Goal: Information Seeking & Learning: Learn about a topic

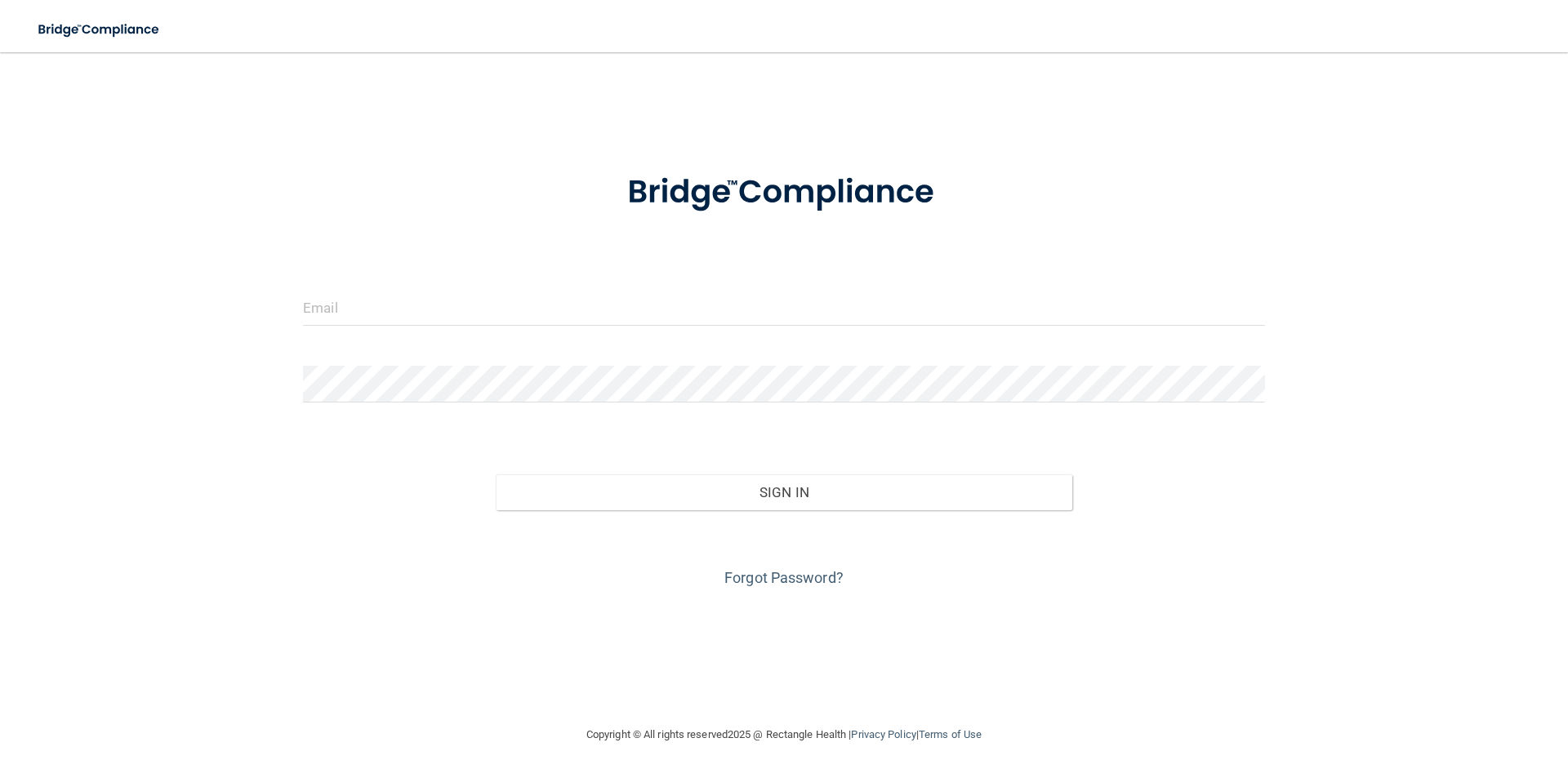
type input "[EMAIL_ADDRESS][DOMAIN_NAME]"
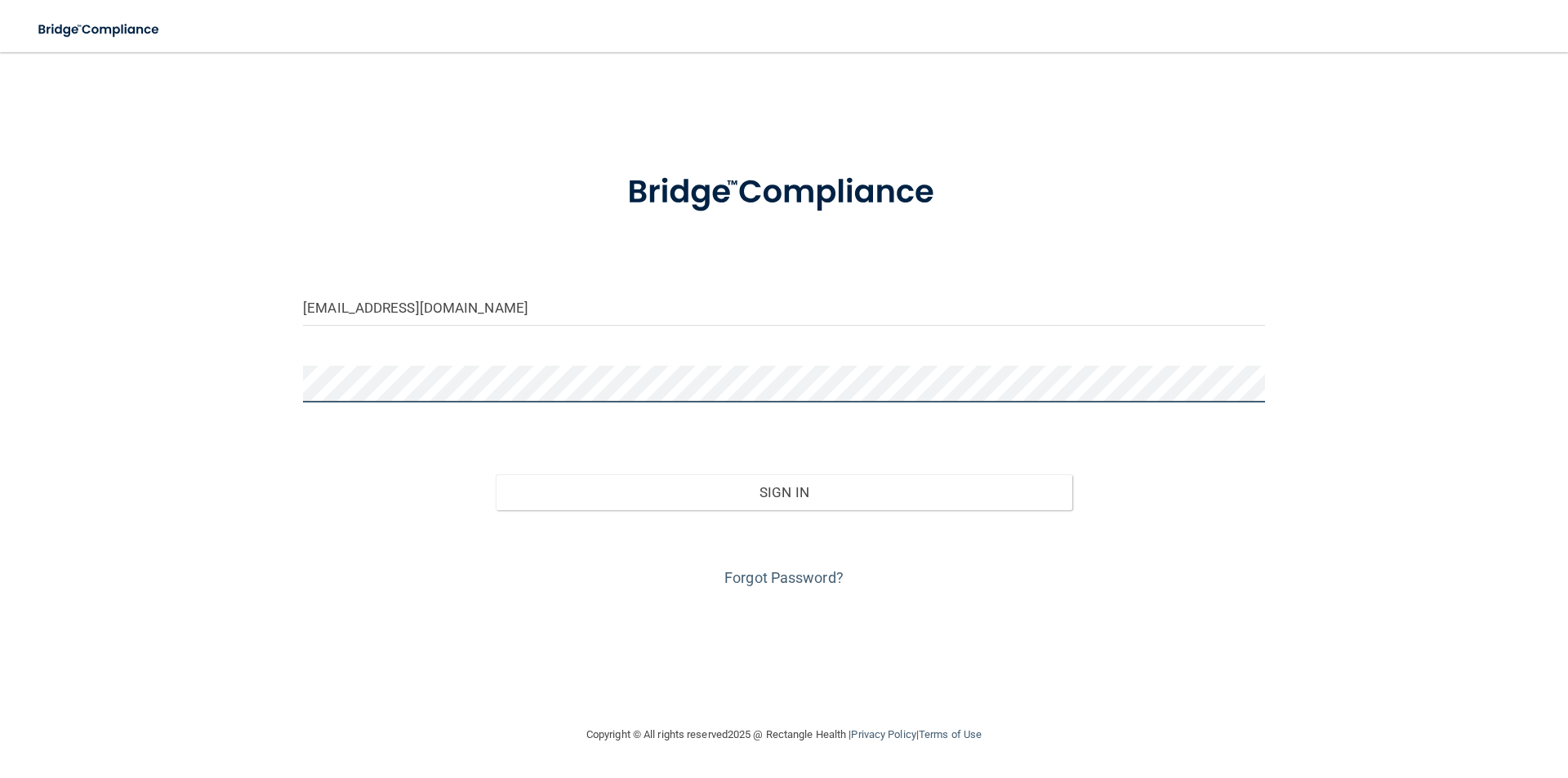
click at [495, 475] on button "Sign In" at bounding box center [784, 493] width 577 height 36
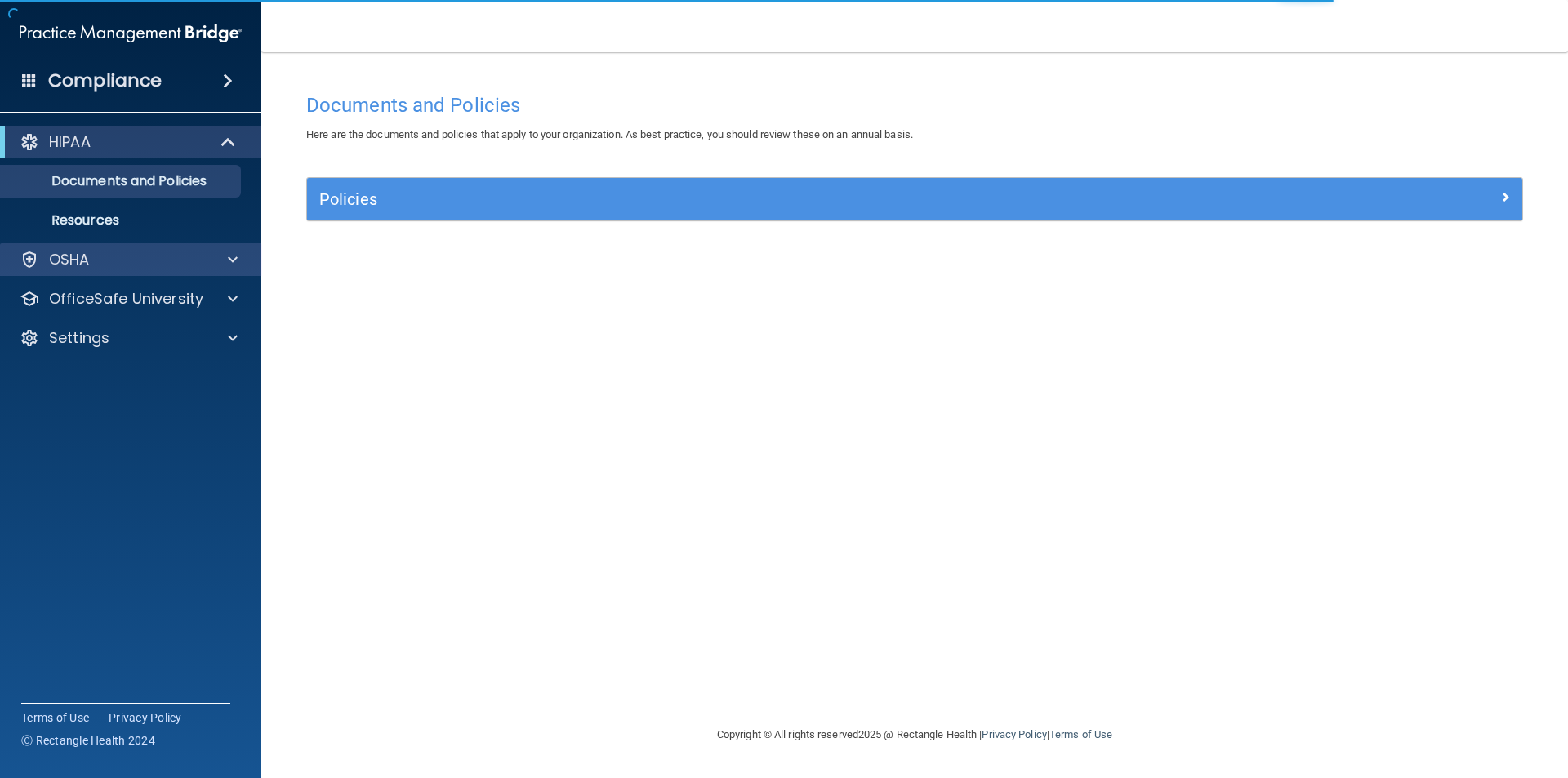
click at [126, 273] on div "OSHA" at bounding box center [131, 260] width 262 height 33
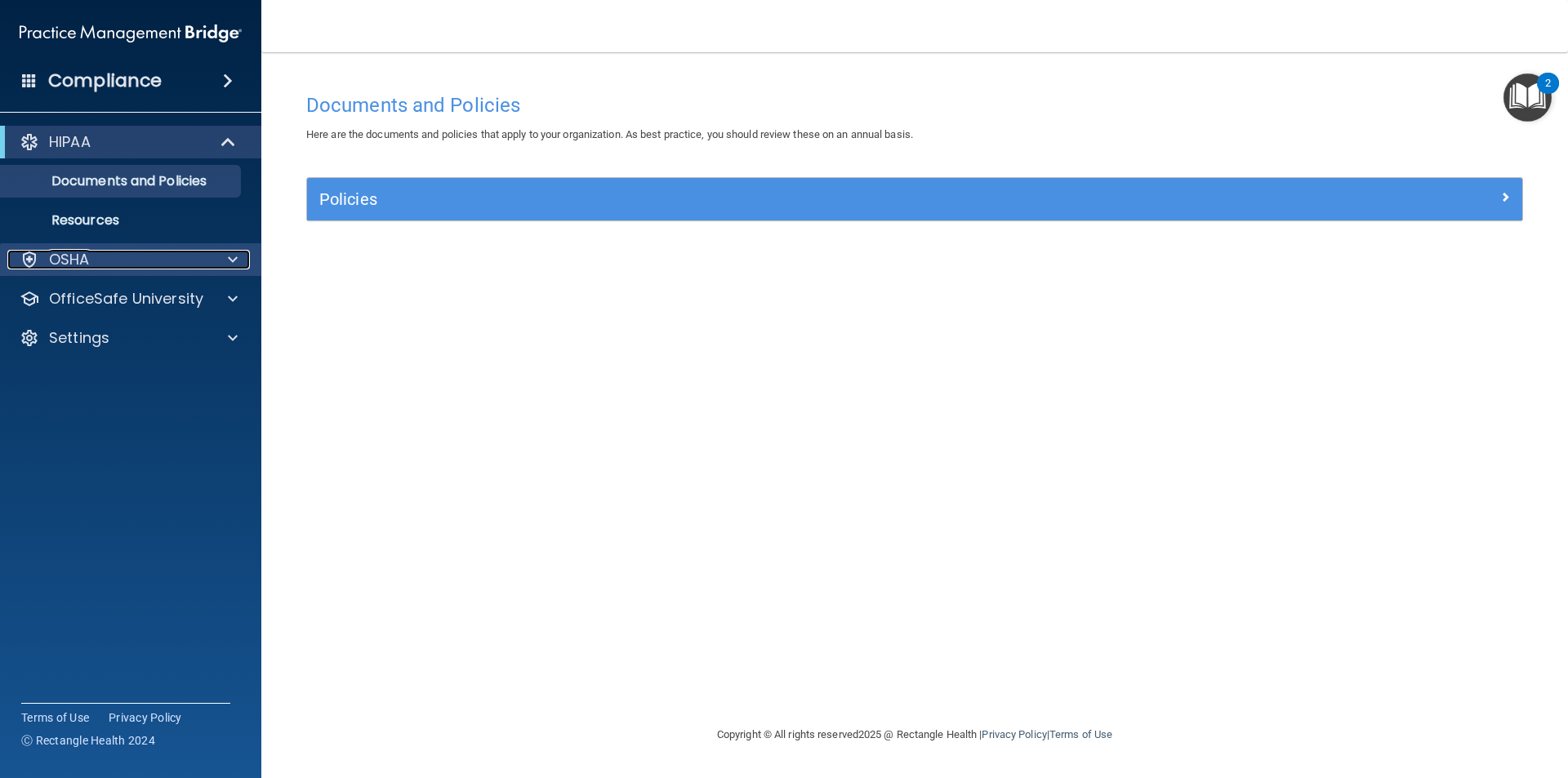
click at [138, 262] on div "OSHA" at bounding box center [109, 260] width 203 height 20
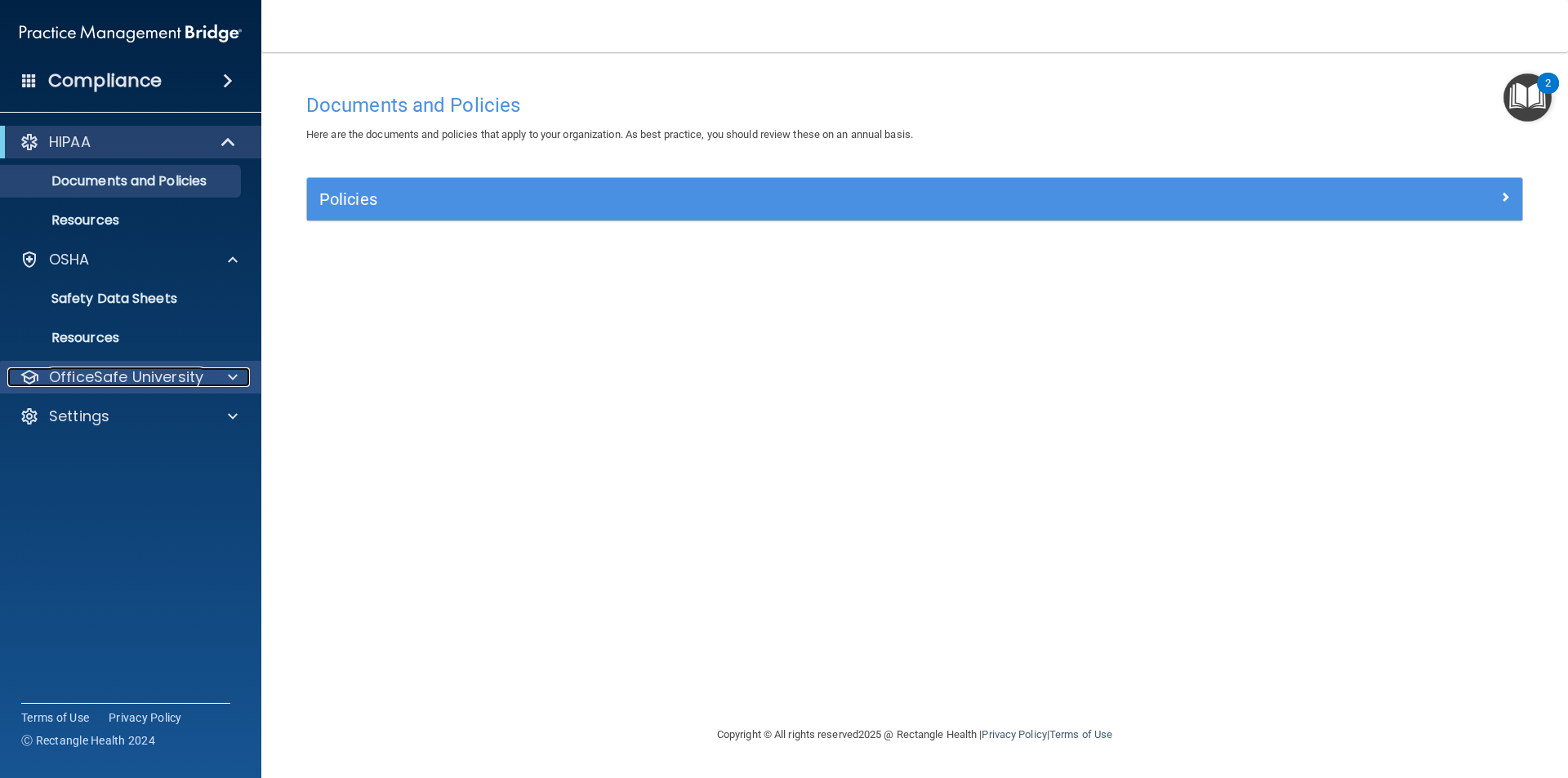
click at [135, 377] on p "OfficeSafe University" at bounding box center [125, 377] width 154 height 20
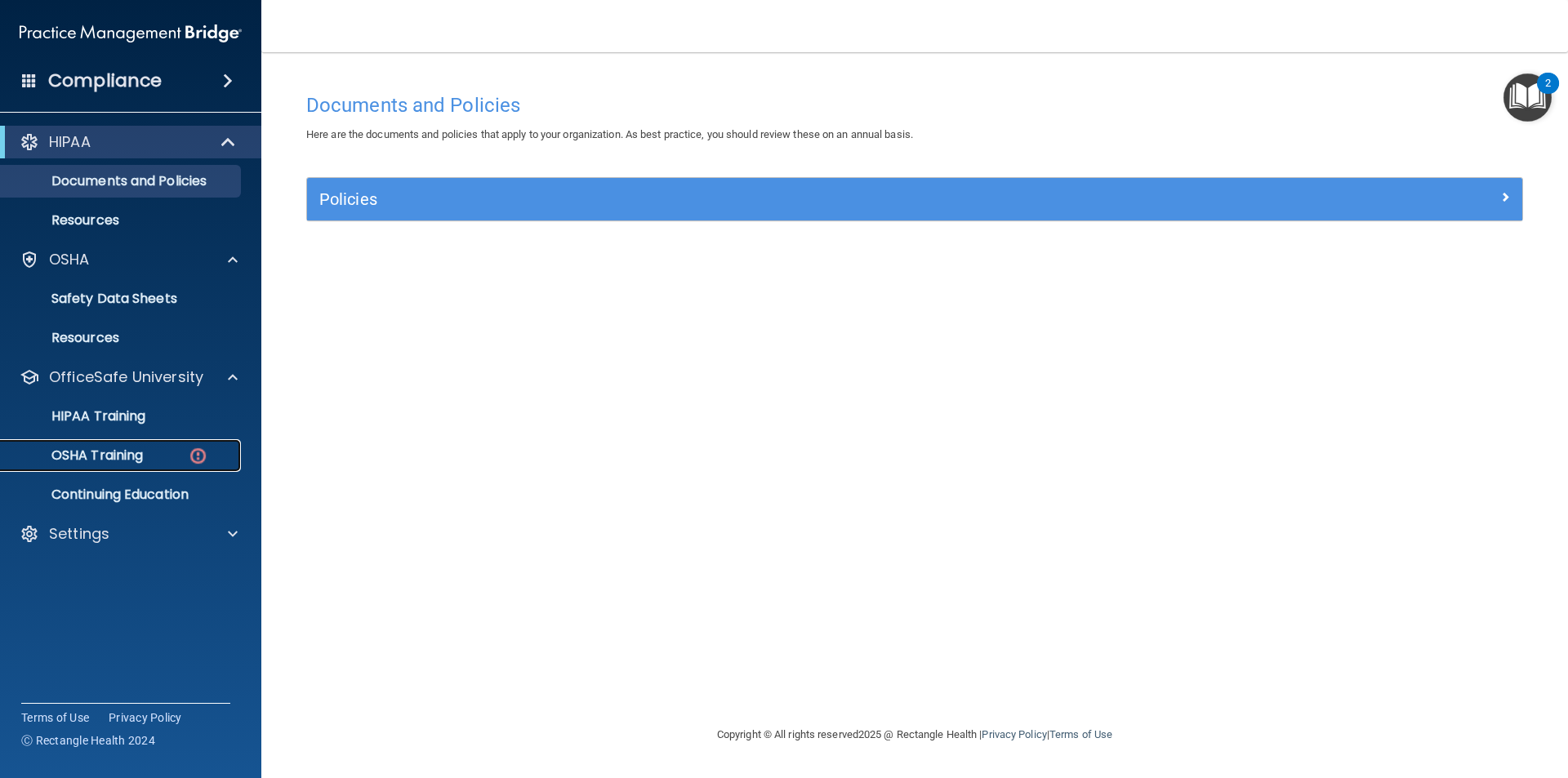
click at [139, 456] on p "OSHA Training" at bounding box center [77, 456] width 132 height 16
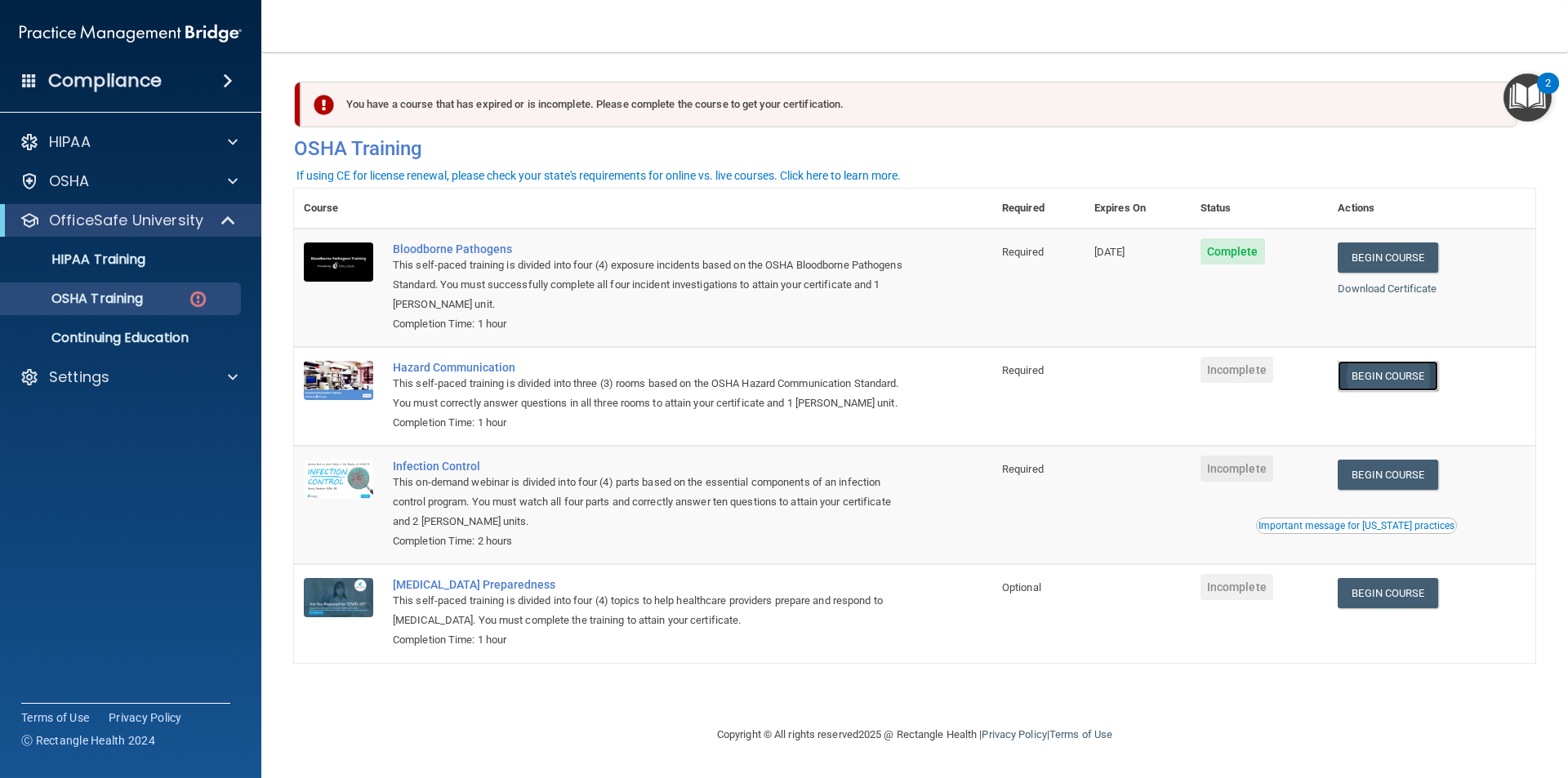
click at [1420, 385] on link "Begin Course" at bounding box center [1387, 376] width 100 height 30
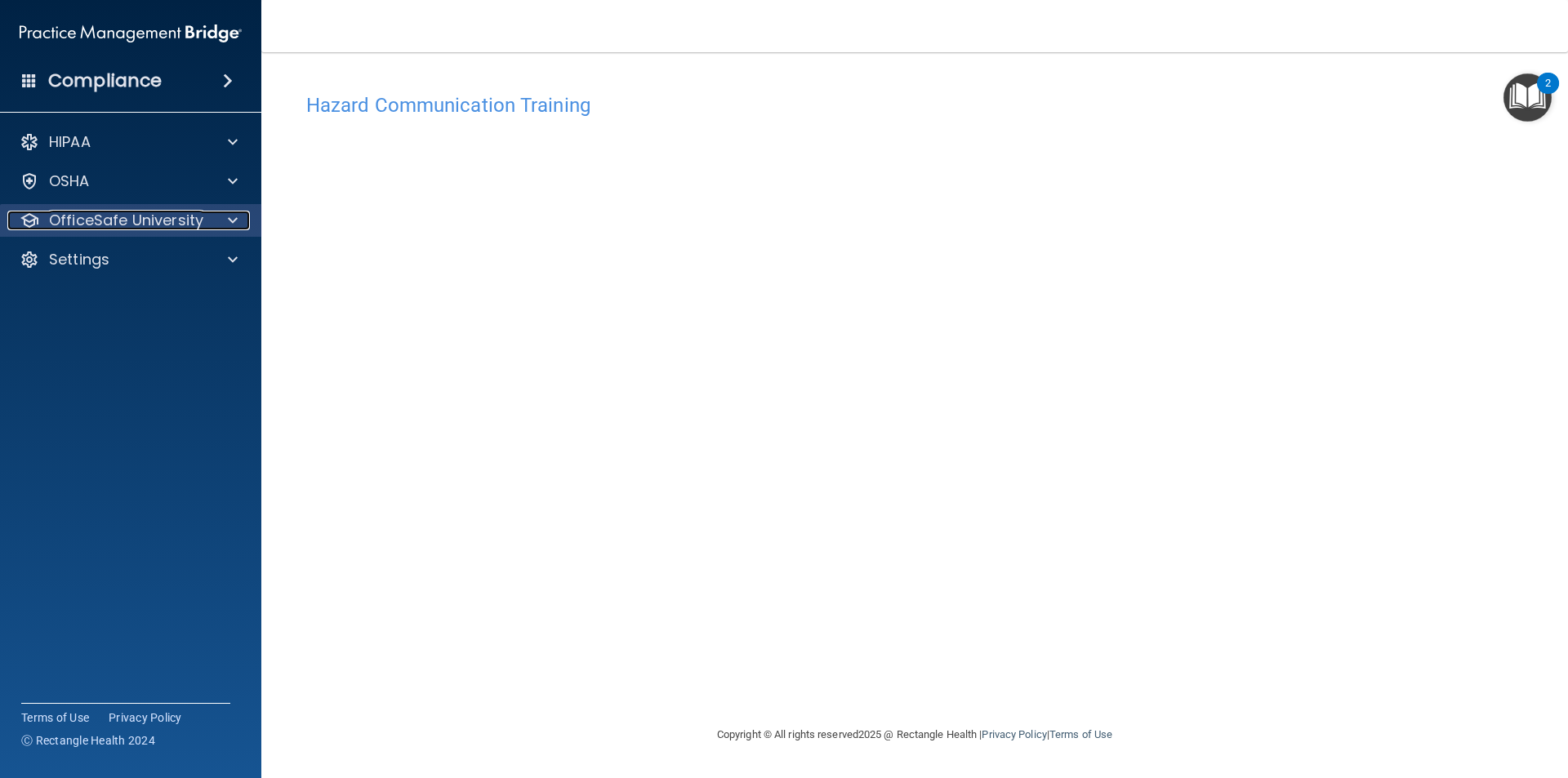
click at [185, 228] on p "OfficeSafe University" at bounding box center [125, 221] width 154 height 20
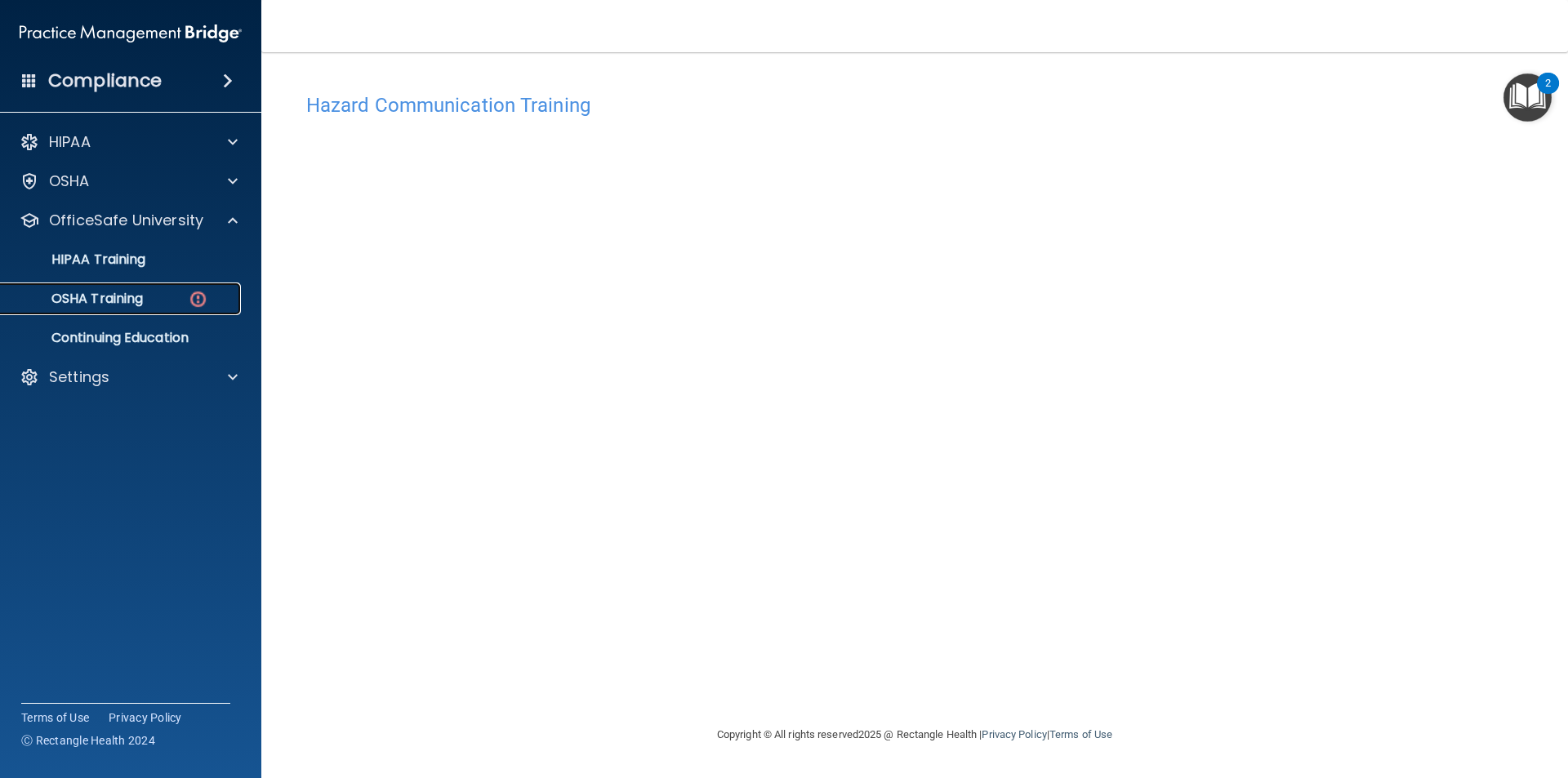
click at [160, 305] on div "OSHA Training" at bounding box center [122, 299] width 223 height 16
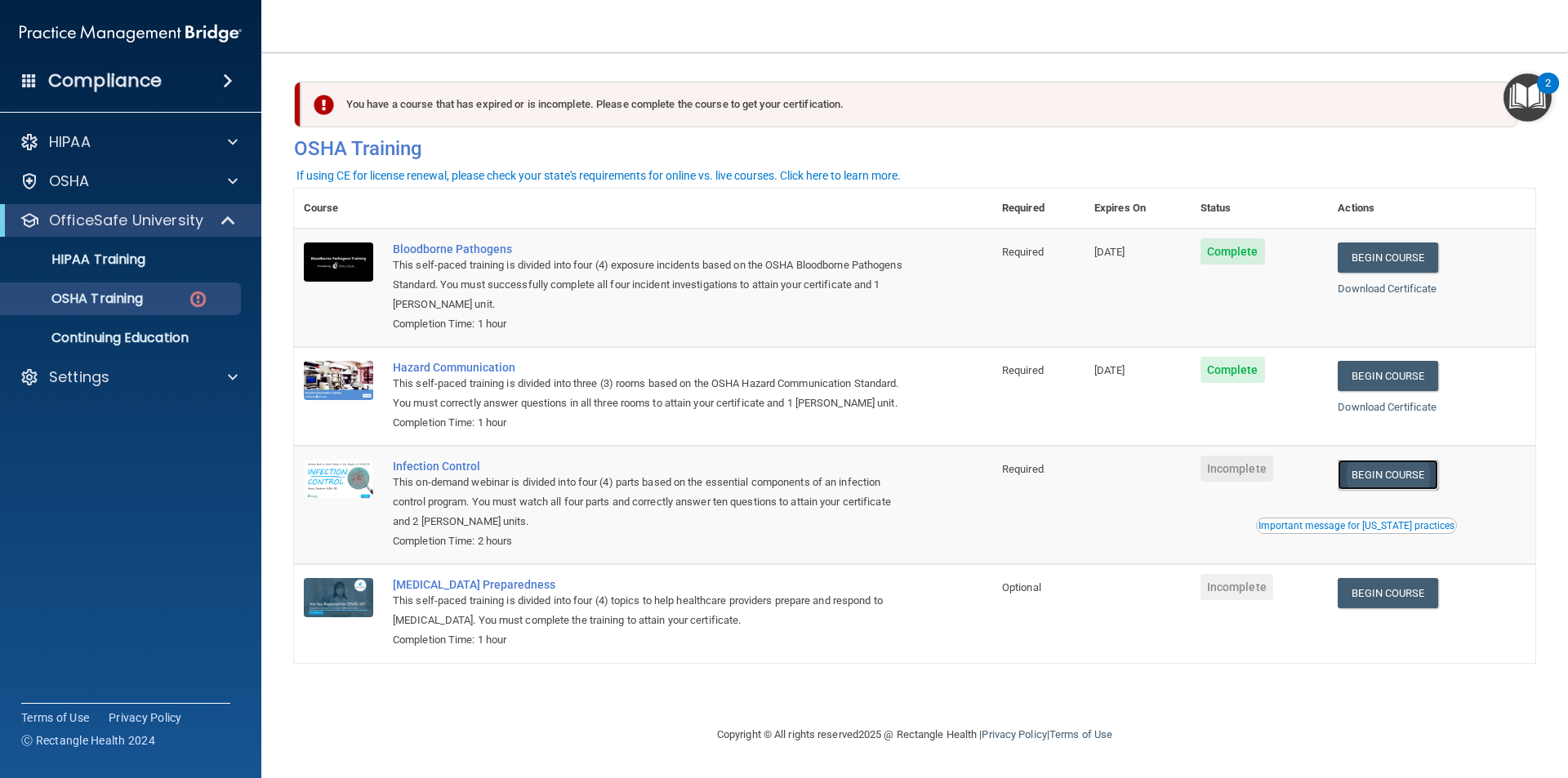
click at [1394, 481] on link "Begin Course" at bounding box center [1387, 475] width 100 height 30
click at [98, 368] on p "Settings" at bounding box center [78, 377] width 60 height 20
click at [99, 448] on p "Sign Out" at bounding box center [122, 456] width 223 height 16
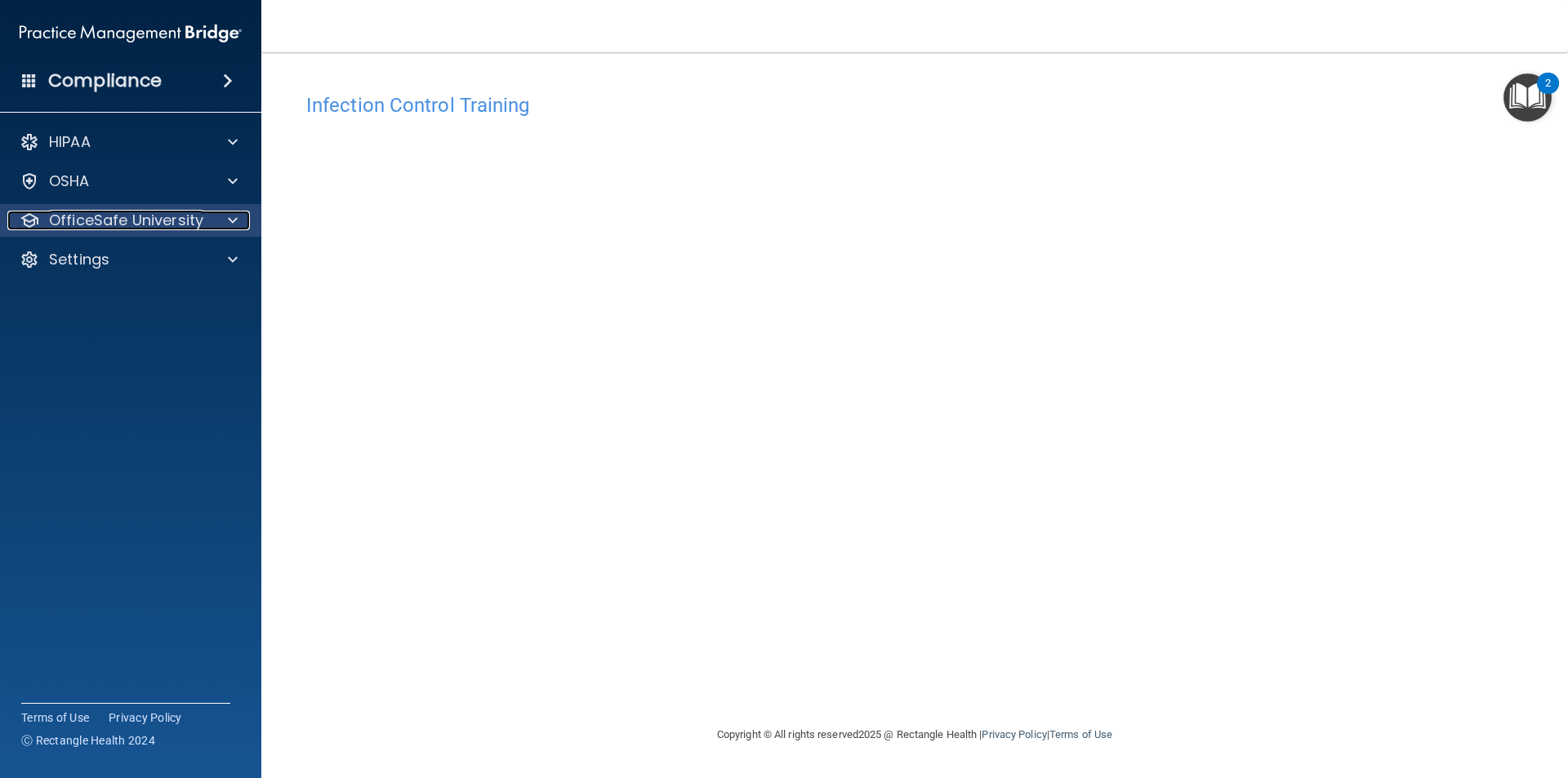
click at [137, 221] on p "OfficeSafe University" at bounding box center [125, 221] width 154 height 20
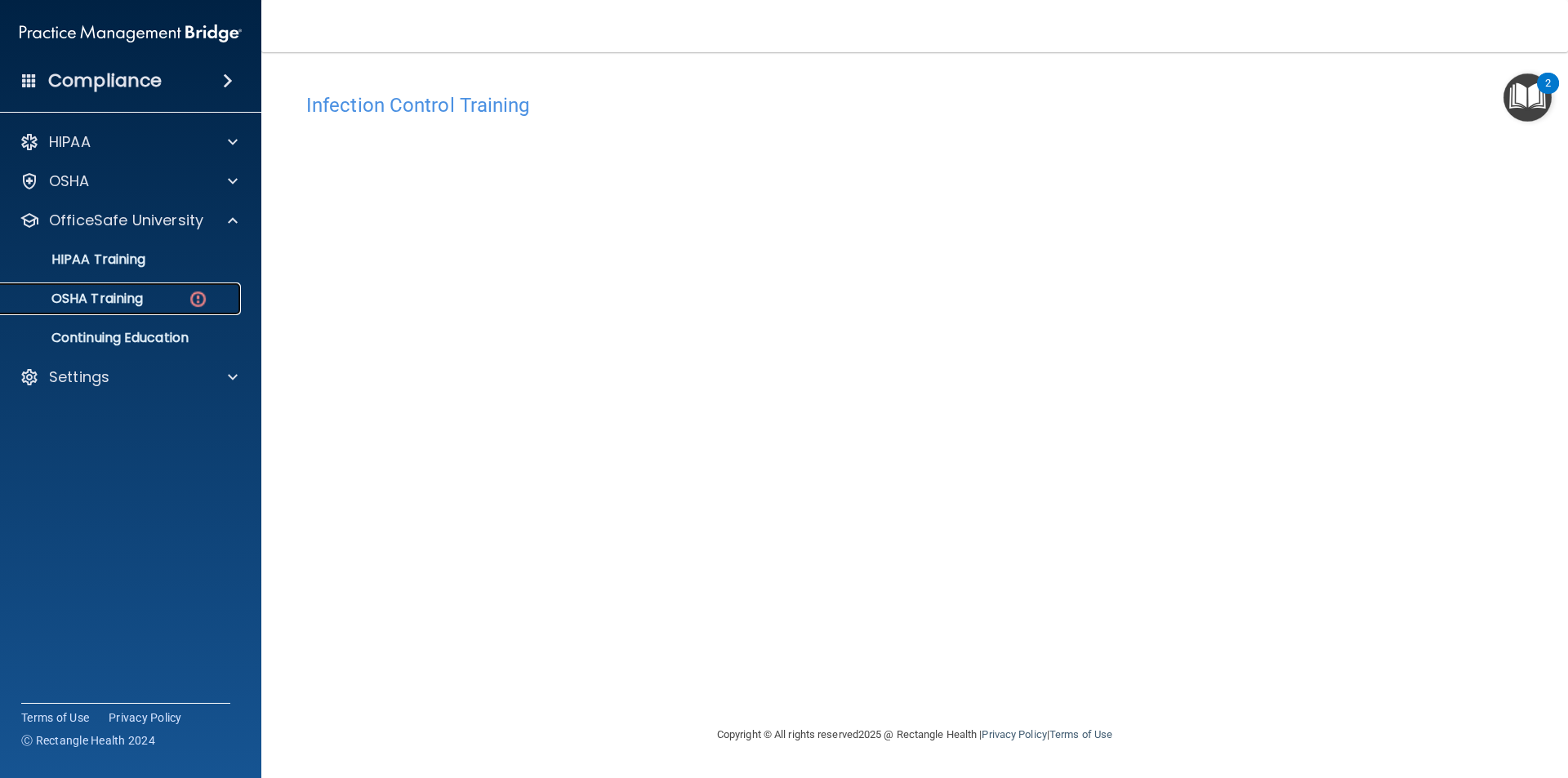
click at [139, 306] on p "OSHA Training" at bounding box center [77, 299] width 132 height 16
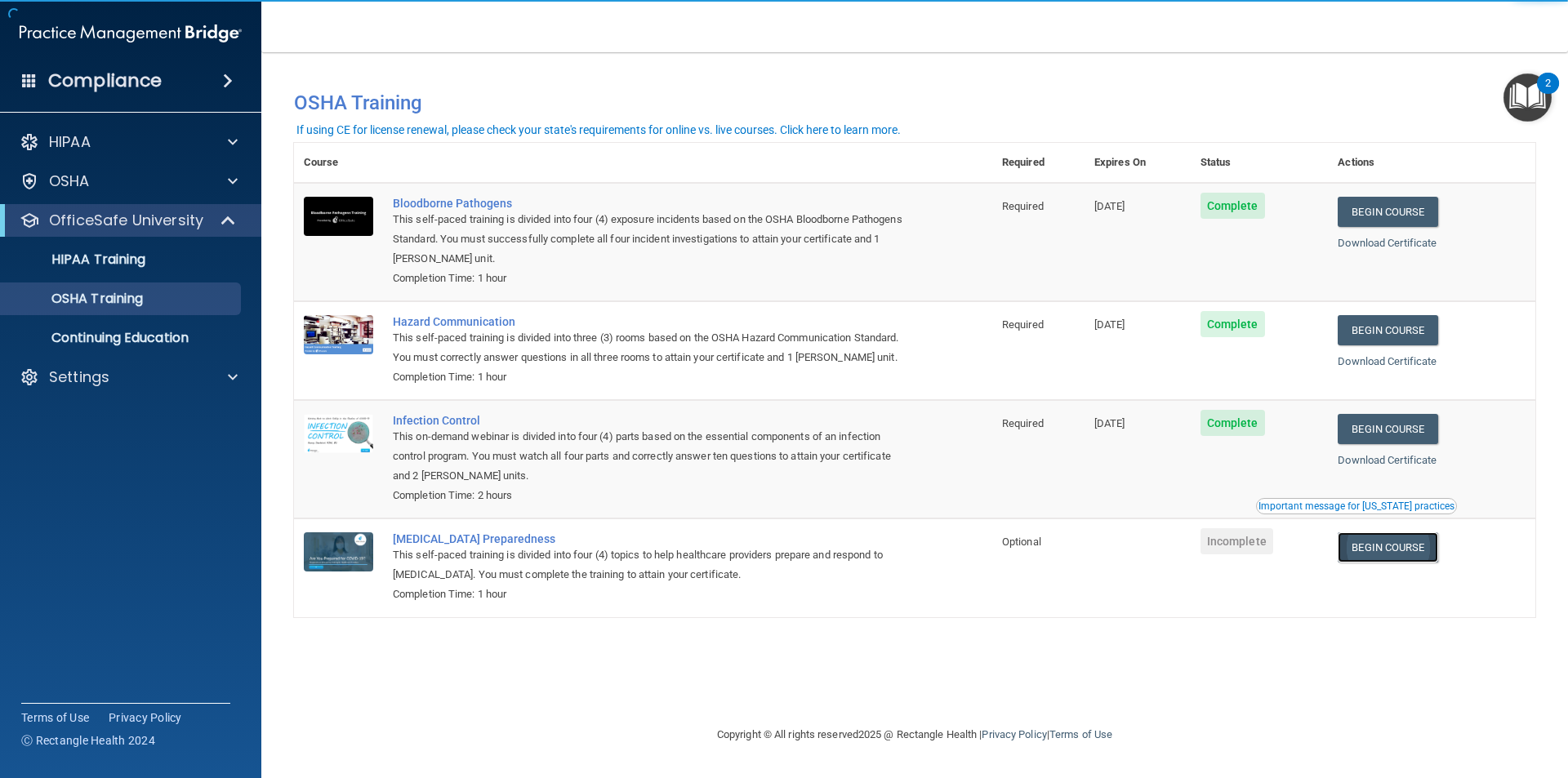
click at [1405, 556] on link "Begin Course" at bounding box center [1387, 547] width 100 height 30
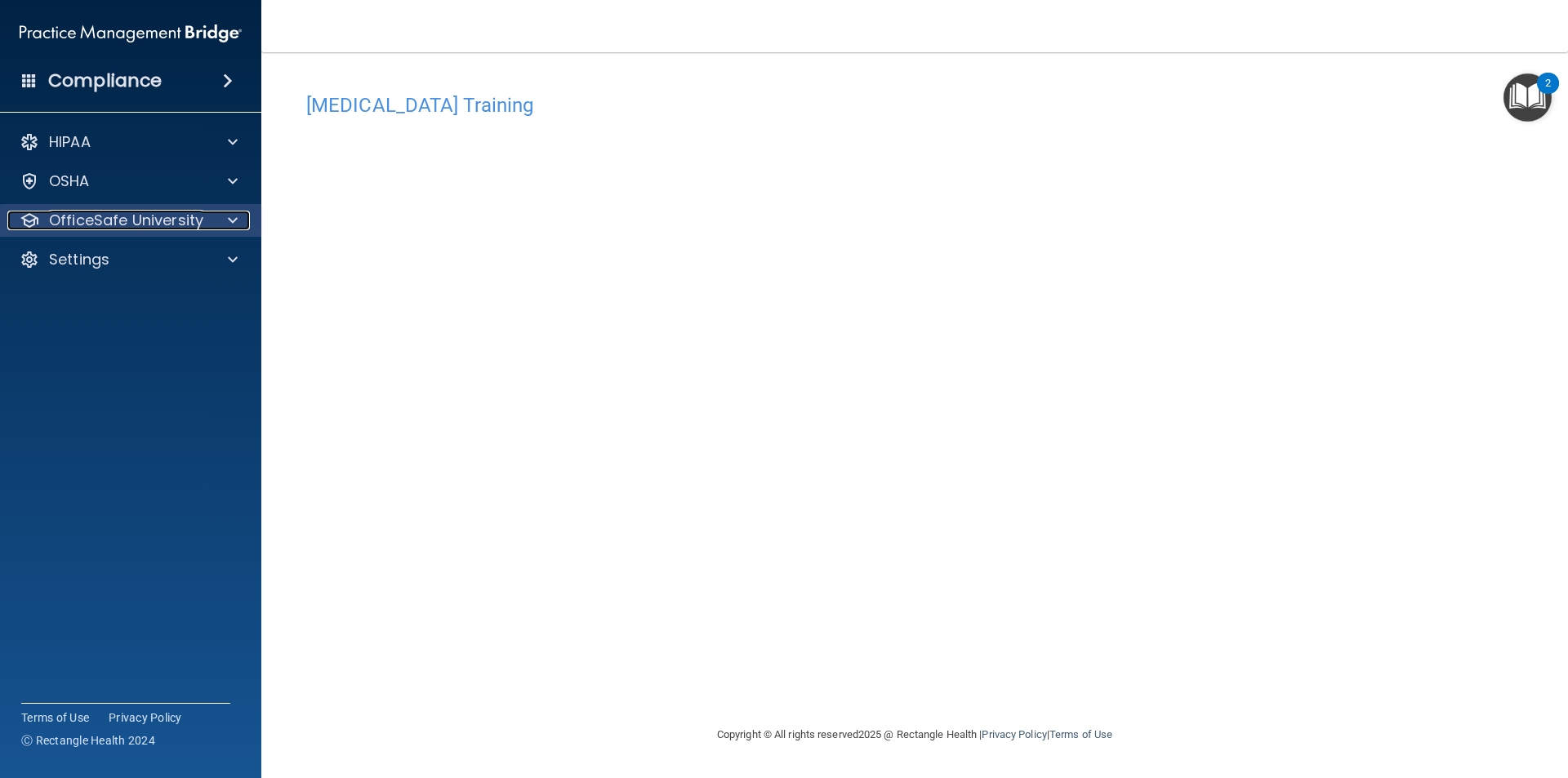
click at [100, 219] on p "OfficeSafe University" at bounding box center [125, 221] width 154 height 20
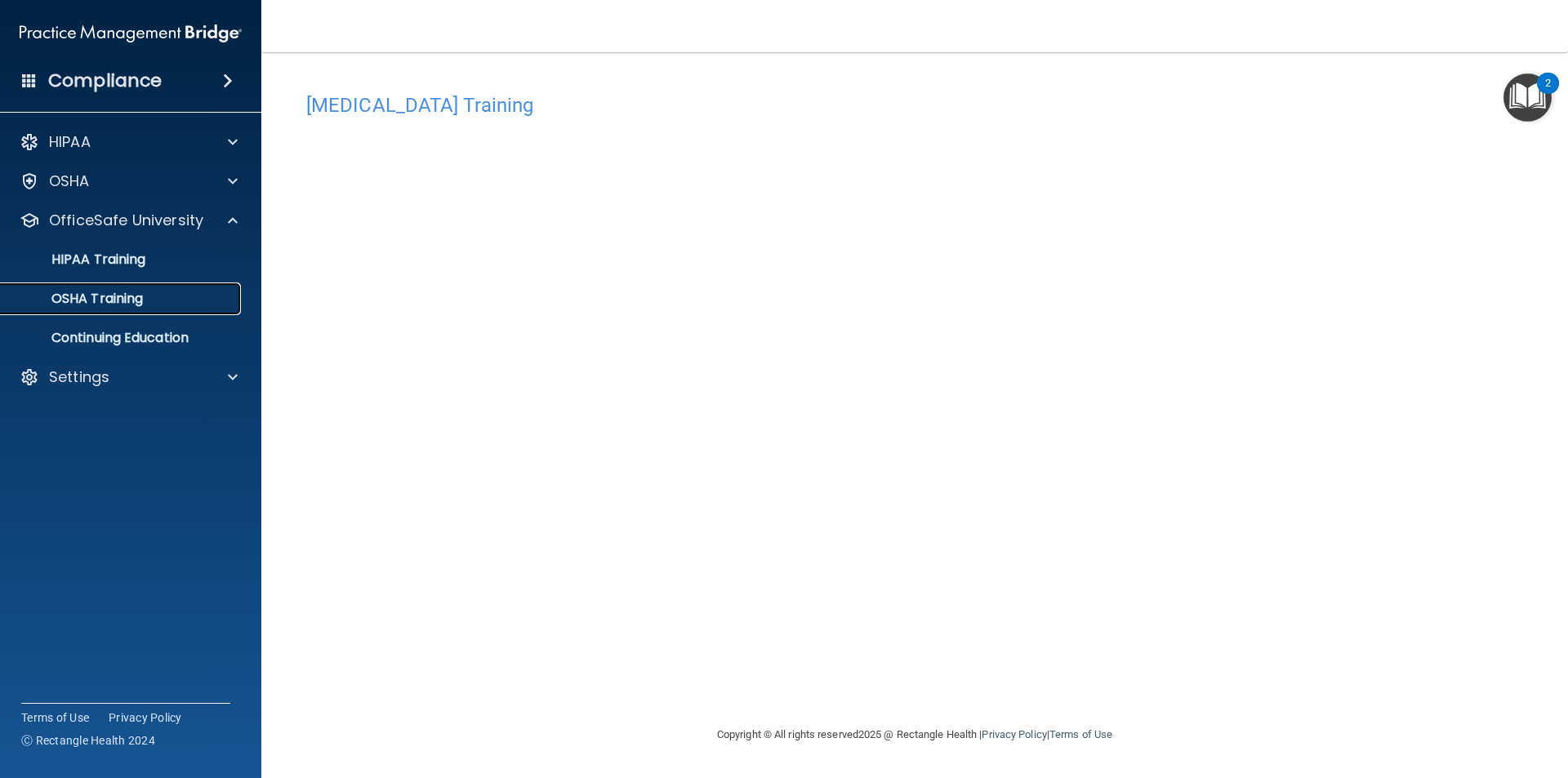
click at [123, 302] on p "OSHA Training" at bounding box center [77, 299] width 132 height 16
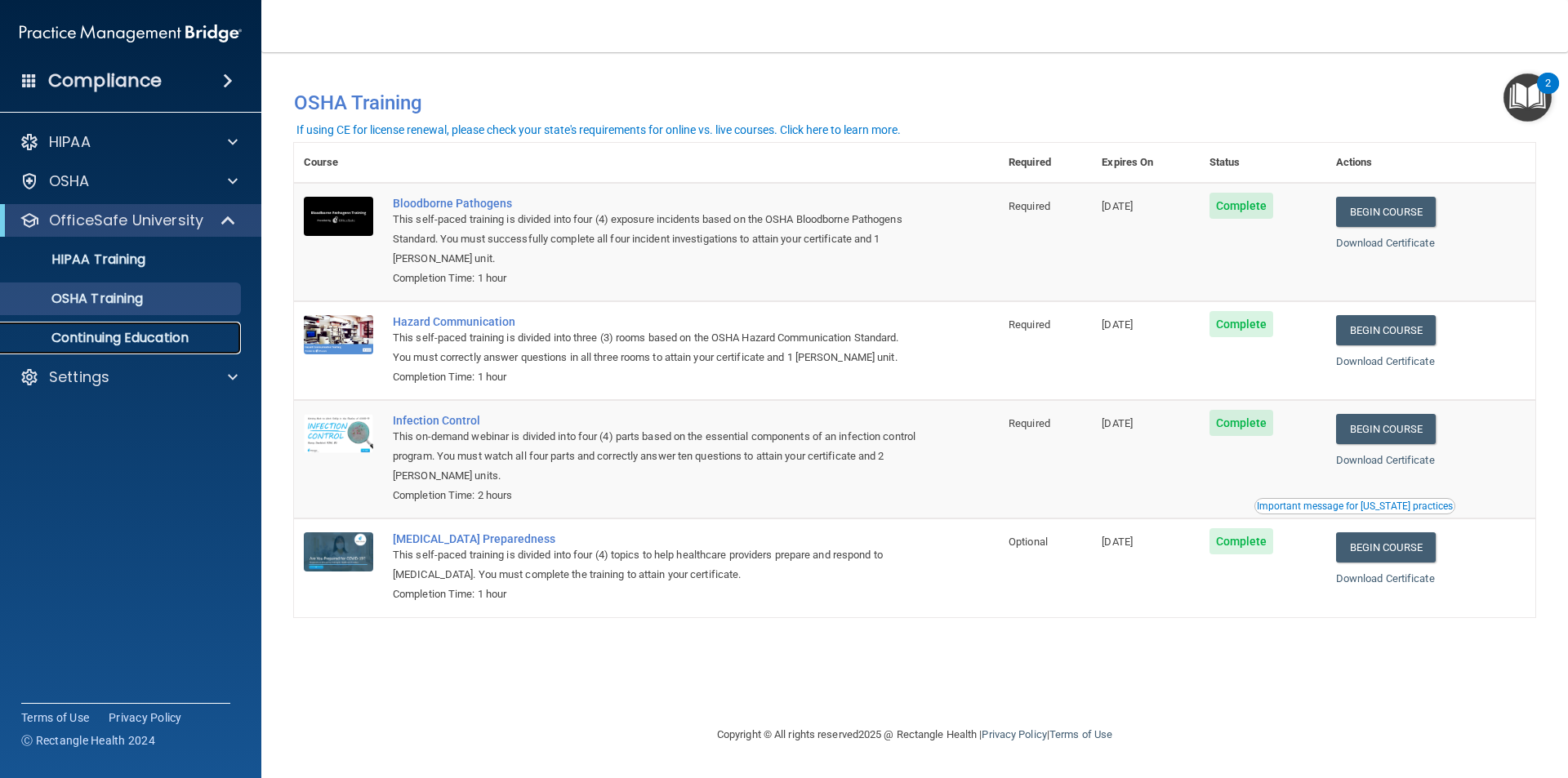
click at [88, 330] on p "Continuing Education" at bounding box center [122, 338] width 223 height 16
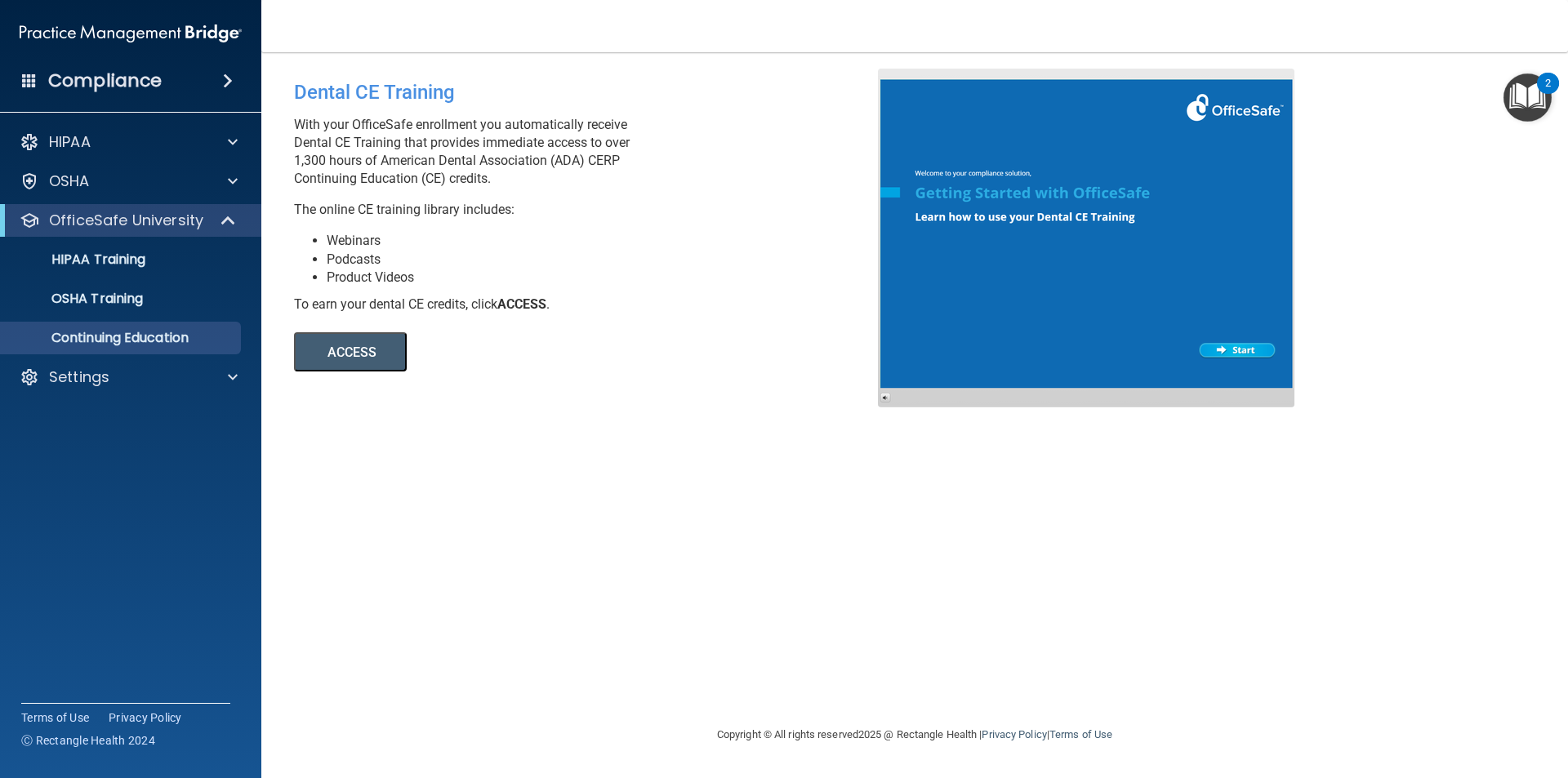
click at [368, 349] on button "ACCESS" at bounding box center [350, 352] width 113 height 40
